Goal: Information Seeking & Learning: Check status

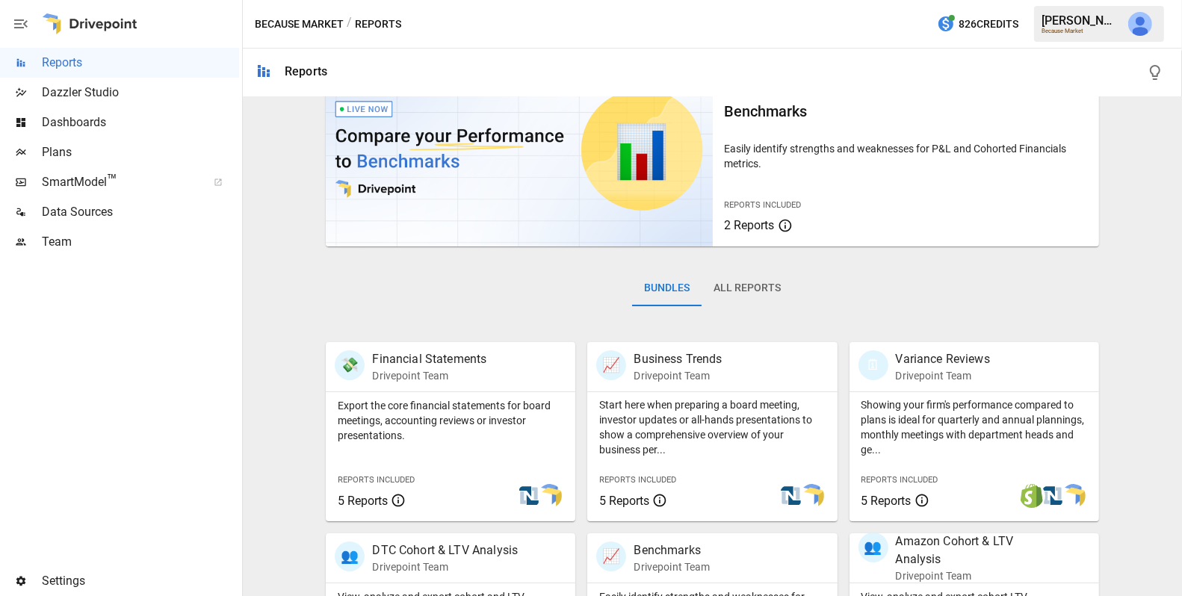
scroll to position [58, 0]
click at [742, 287] on button "All Reports" at bounding box center [747, 288] width 91 height 36
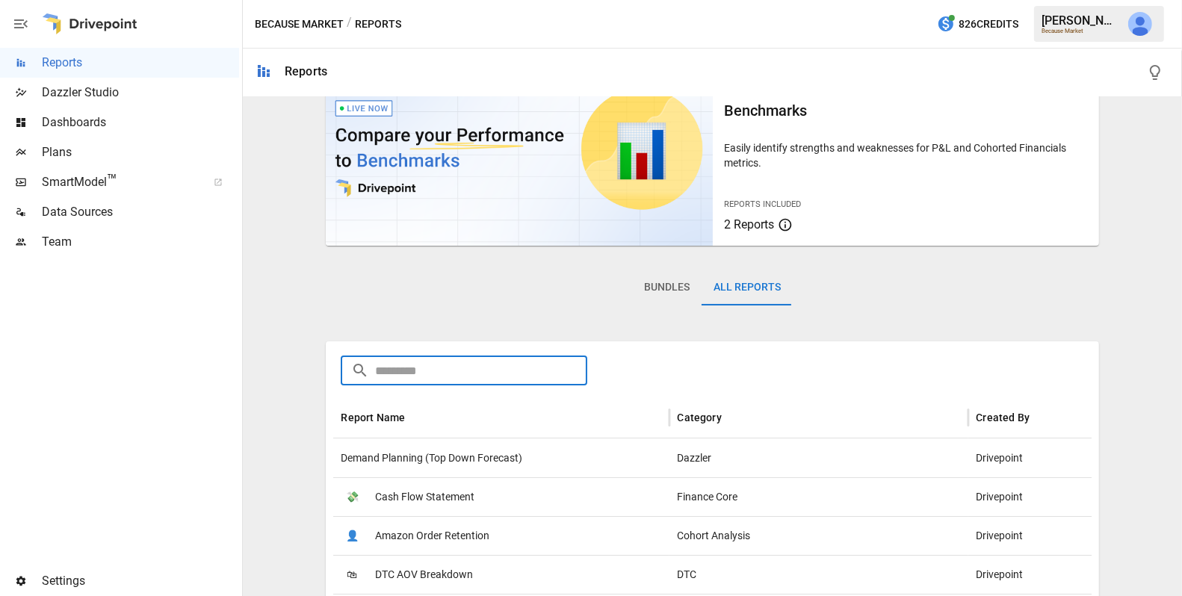
click at [541, 368] on input "text" at bounding box center [480, 371] width 211 height 30
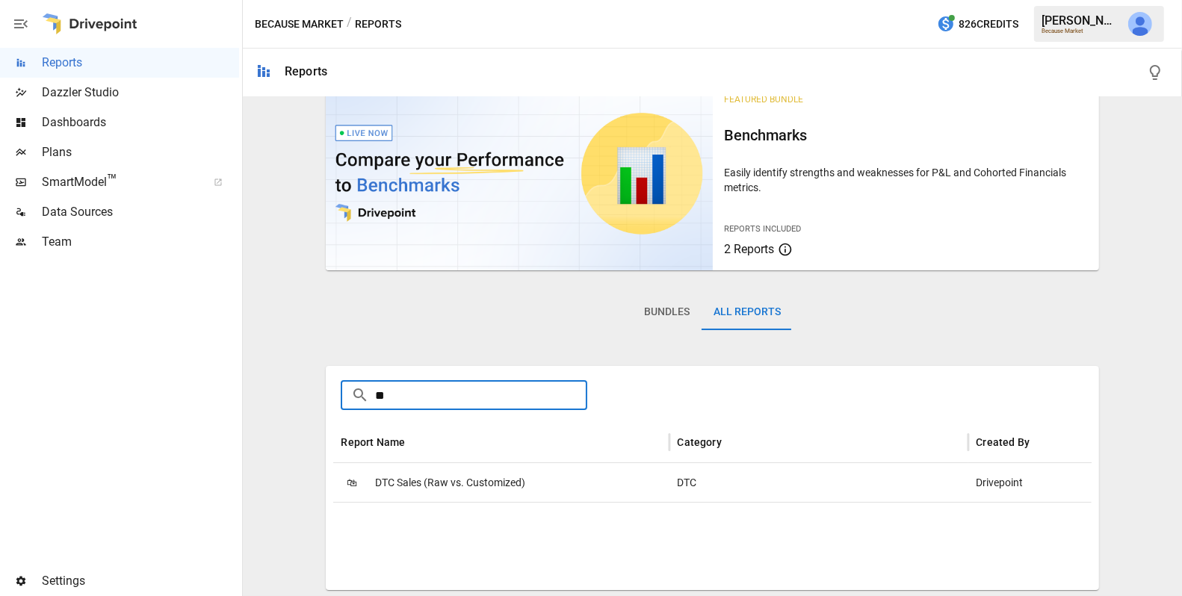
scroll to position [32, 0]
type input "***"
click at [481, 475] on span "DTC Sales (Raw vs. Customized)" at bounding box center [450, 484] width 150 height 38
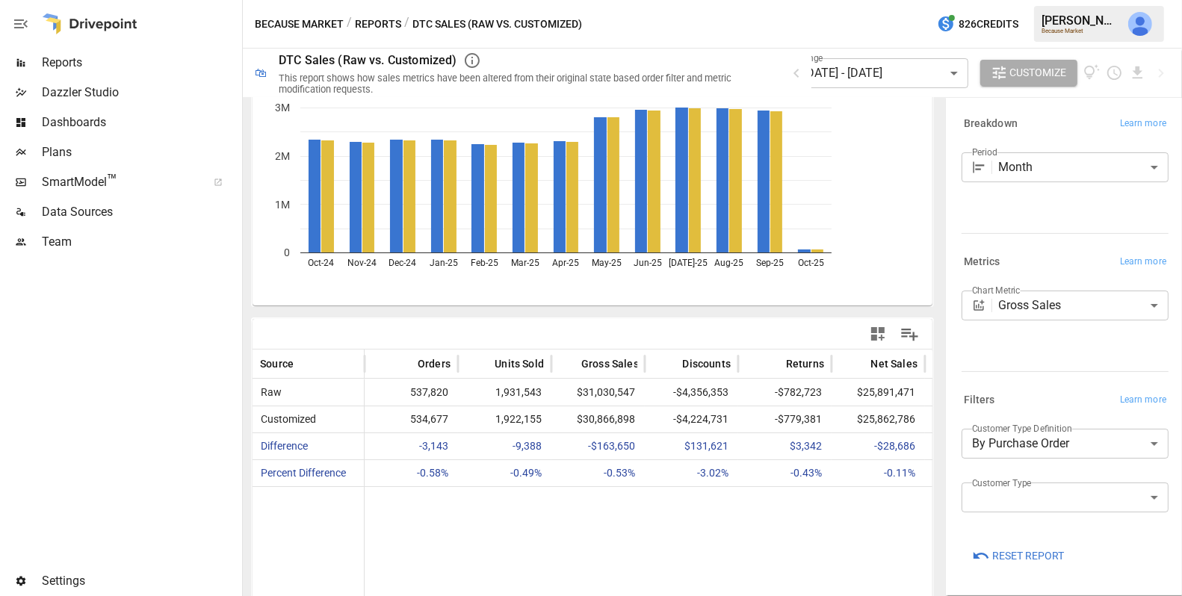
scroll to position [112, 0]
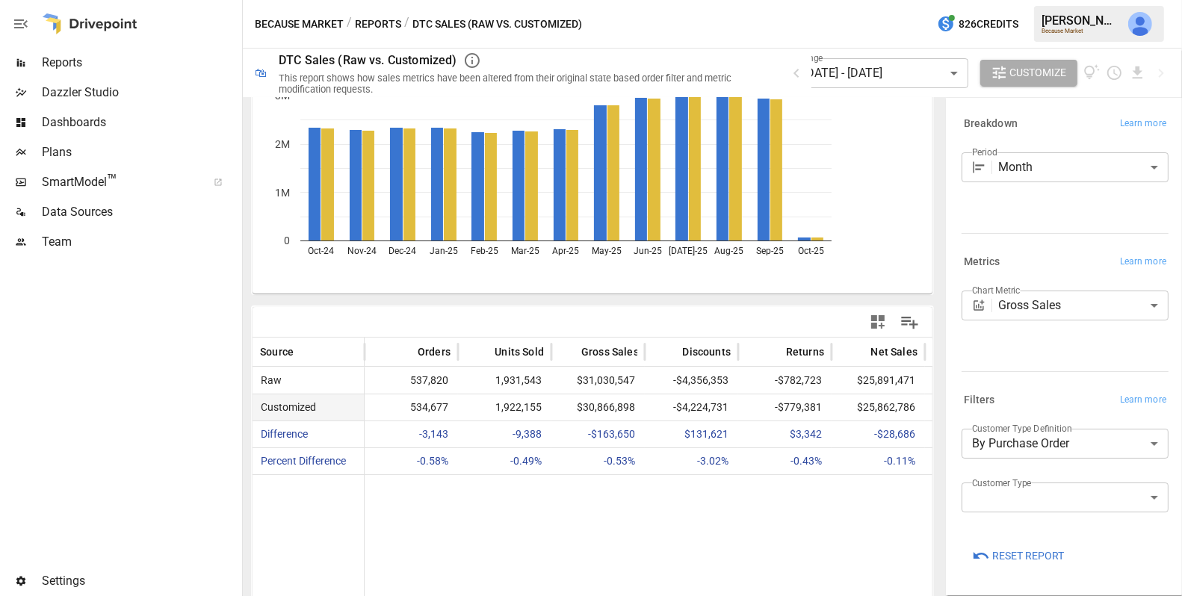
click at [456, 408] on div "534,677" at bounding box center [411, 408] width 93 height 26
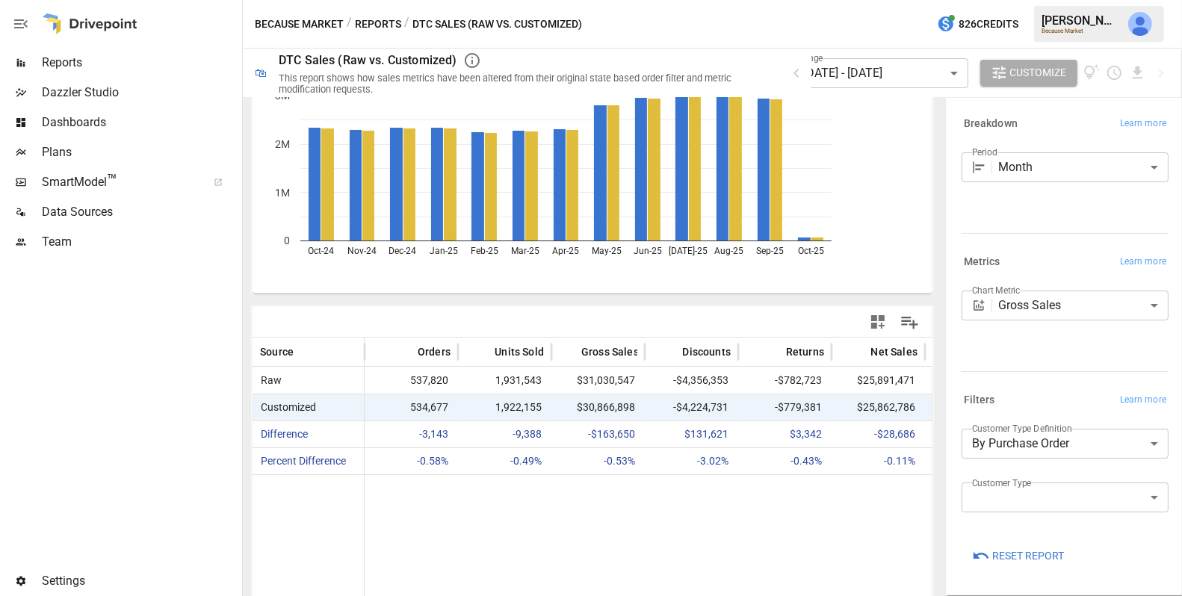
click at [501, 514] on div at bounding box center [785, 543] width 841 height 139
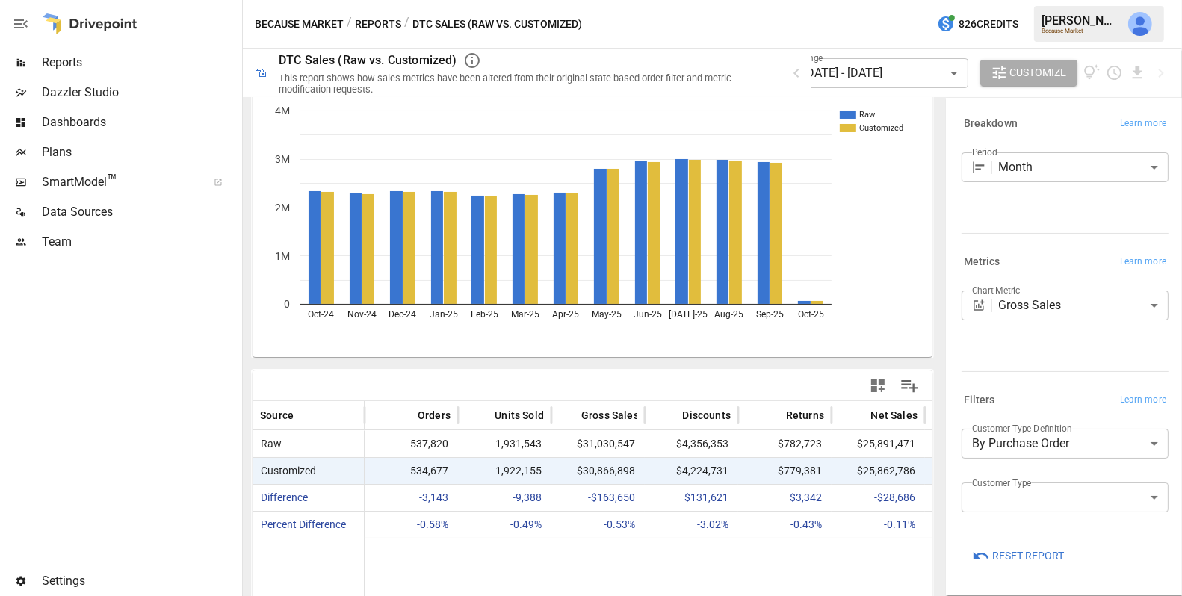
scroll to position [51, 0]
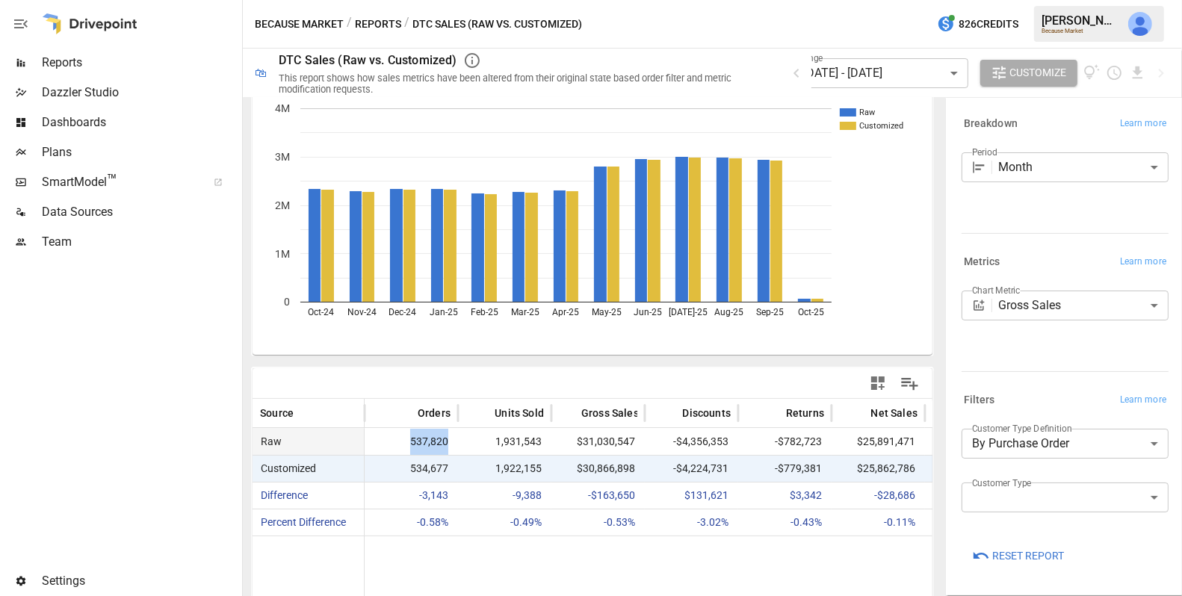
drag, startPoint x: 454, startPoint y: 435, endPoint x: 396, endPoint y: 433, distance: 57.6
click at [396, 433] on div "537,820" at bounding box center [411, 442] width 93 height 26
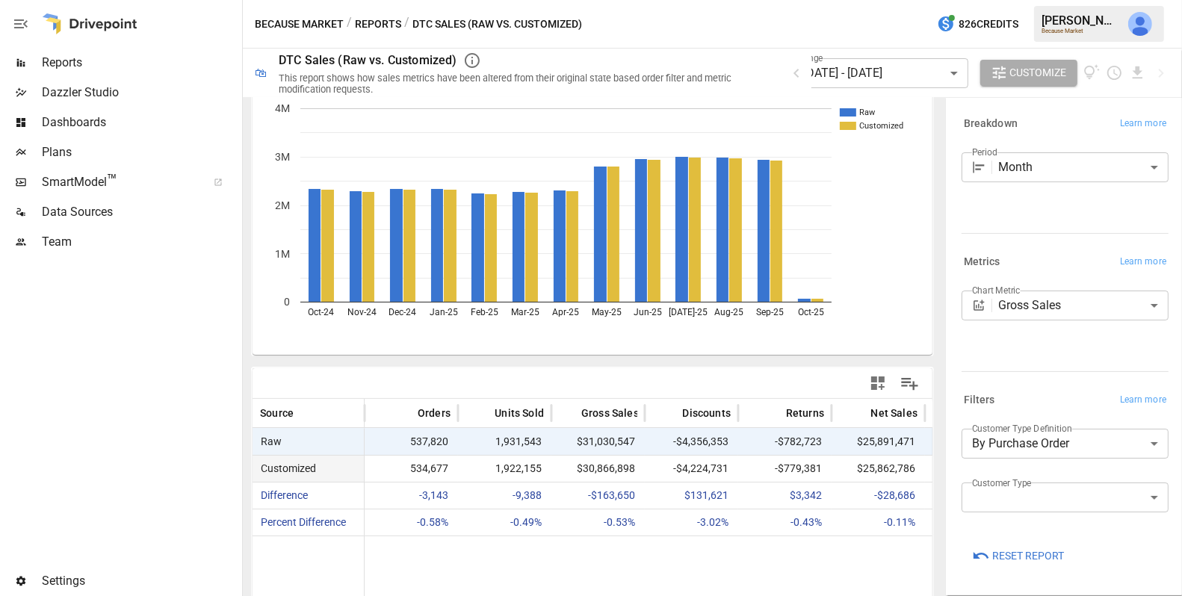
click at [406, 466] on span "534,677" at bounding box center [411, 469] width 78 height 26
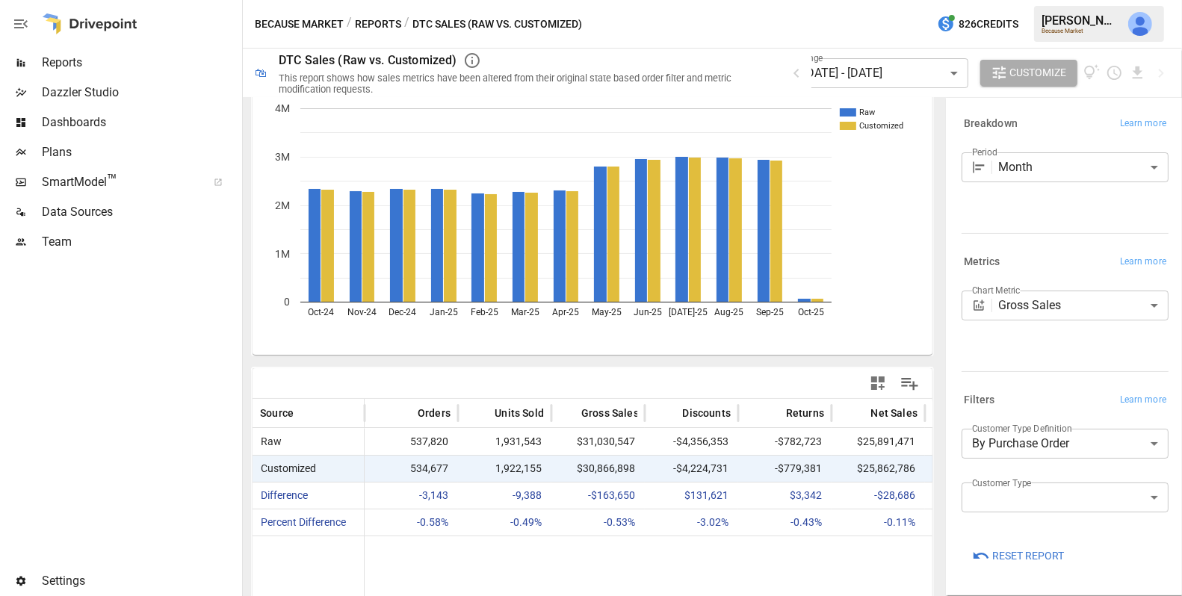
click at [846, 136] on icon "Raw Customized Oct-24 Nov-24 Dec-24 Jan-25 Feb-25 Mar-25 Apr-25 May-25 Jun-25 […" at bounding box center [593, 220] width 681 height 269
